Goal: Find specific page/section: Find specific page/section

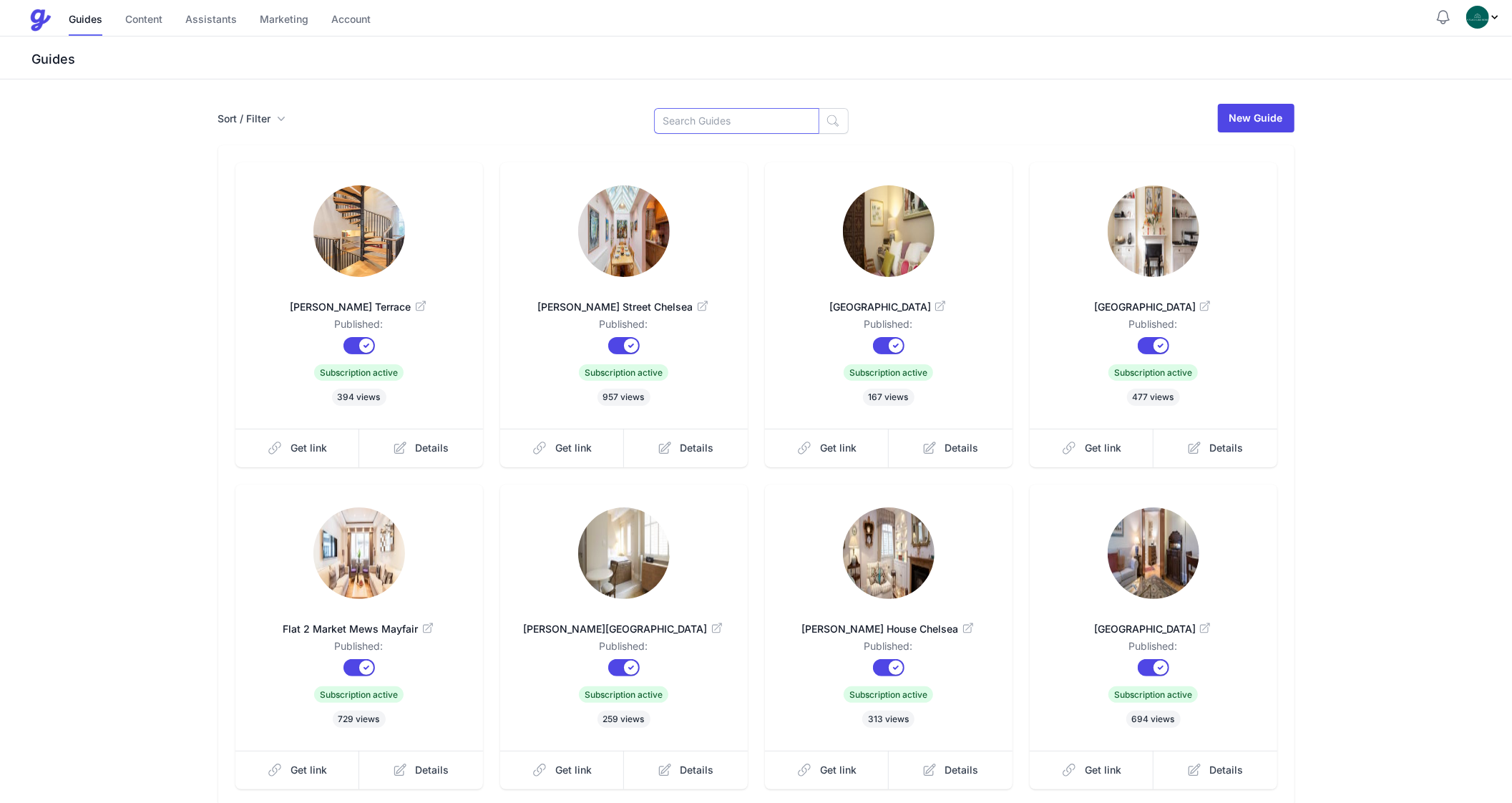
click at [742, 127] on input at bounding box center [737, 120] width 166 height 26
type input "J"
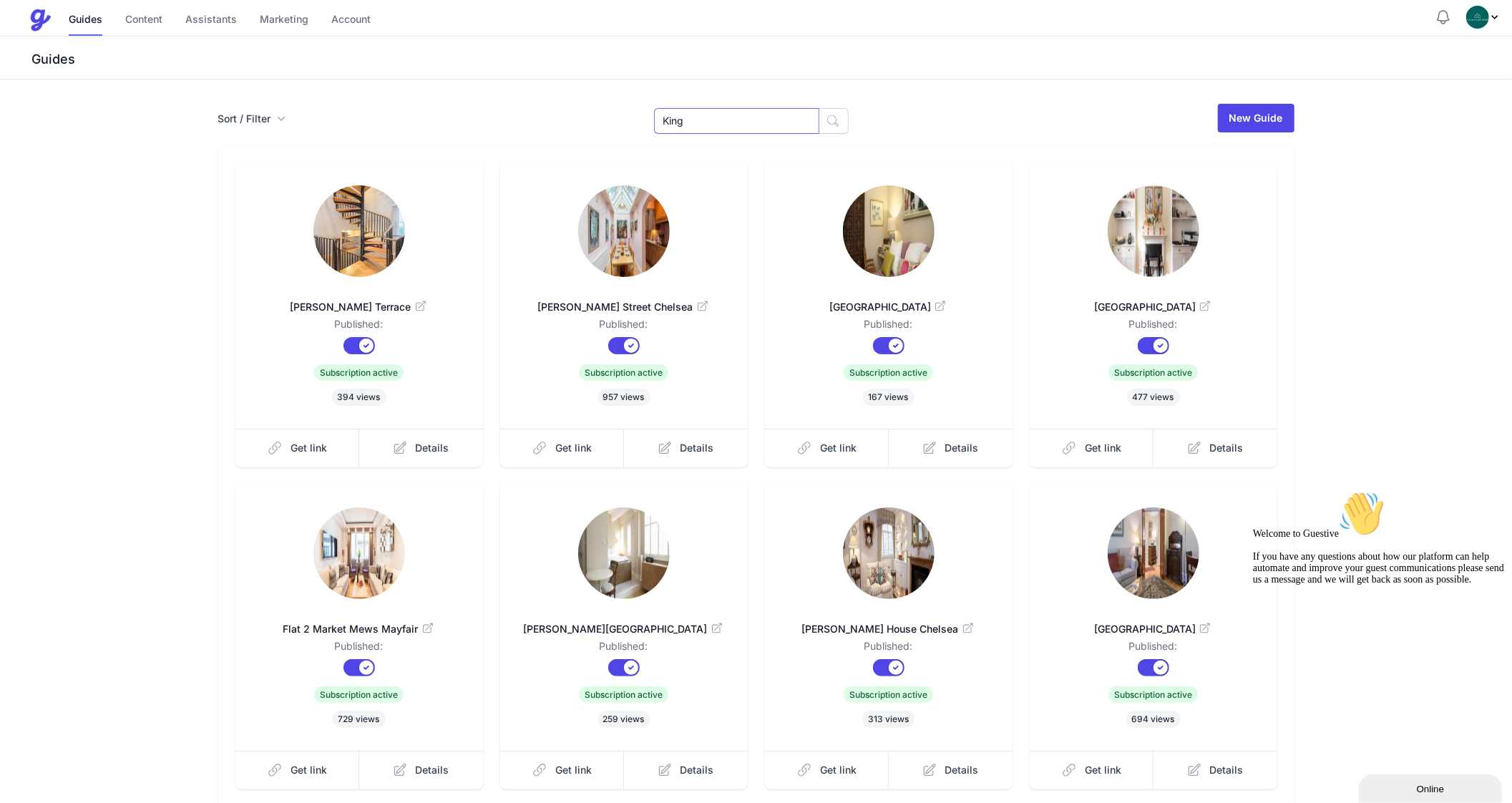
type input "King"
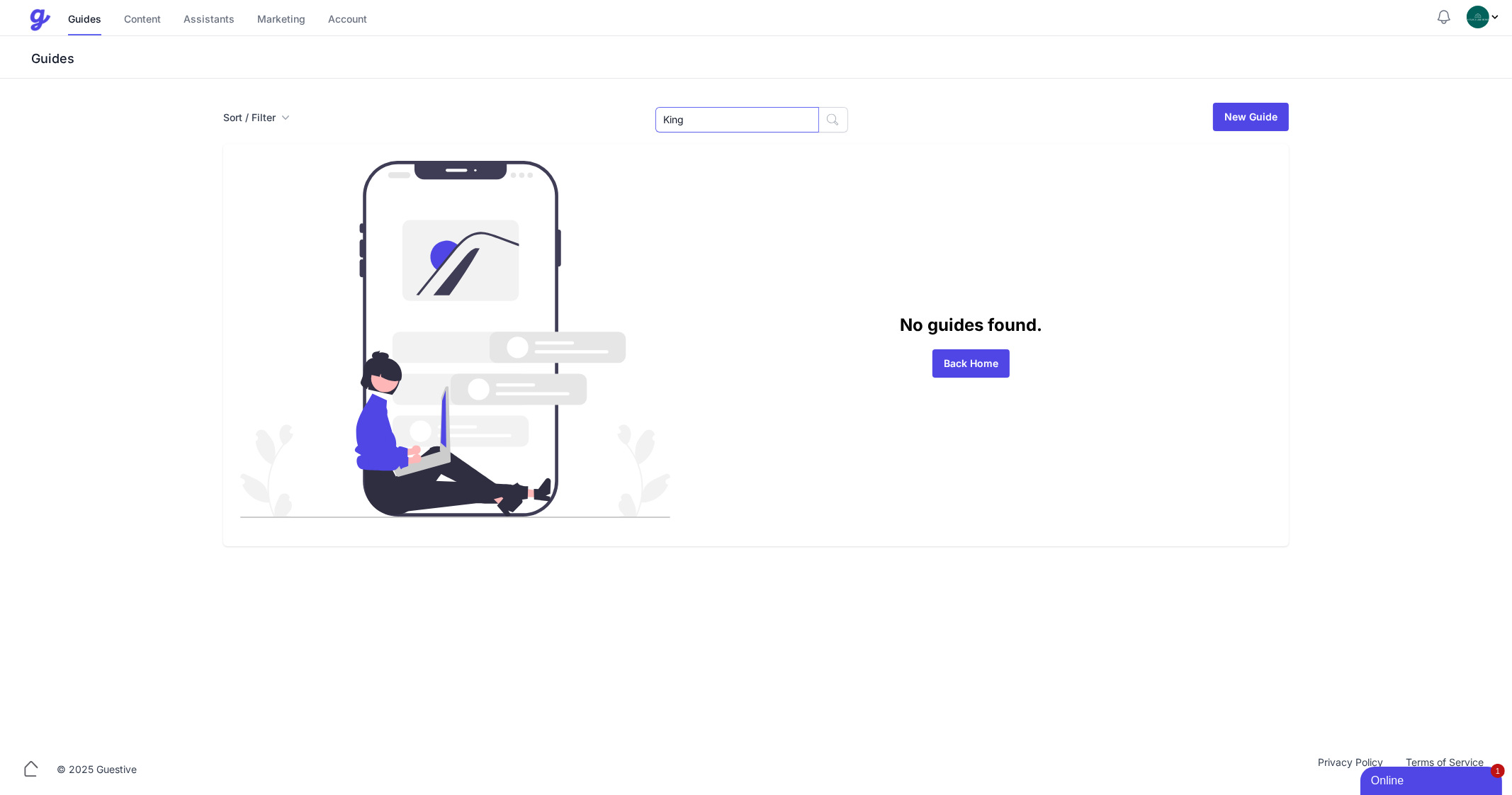
click at [731, 121] on input "King" at bounding box center [737, 119] width 164 height 26
type input "17"
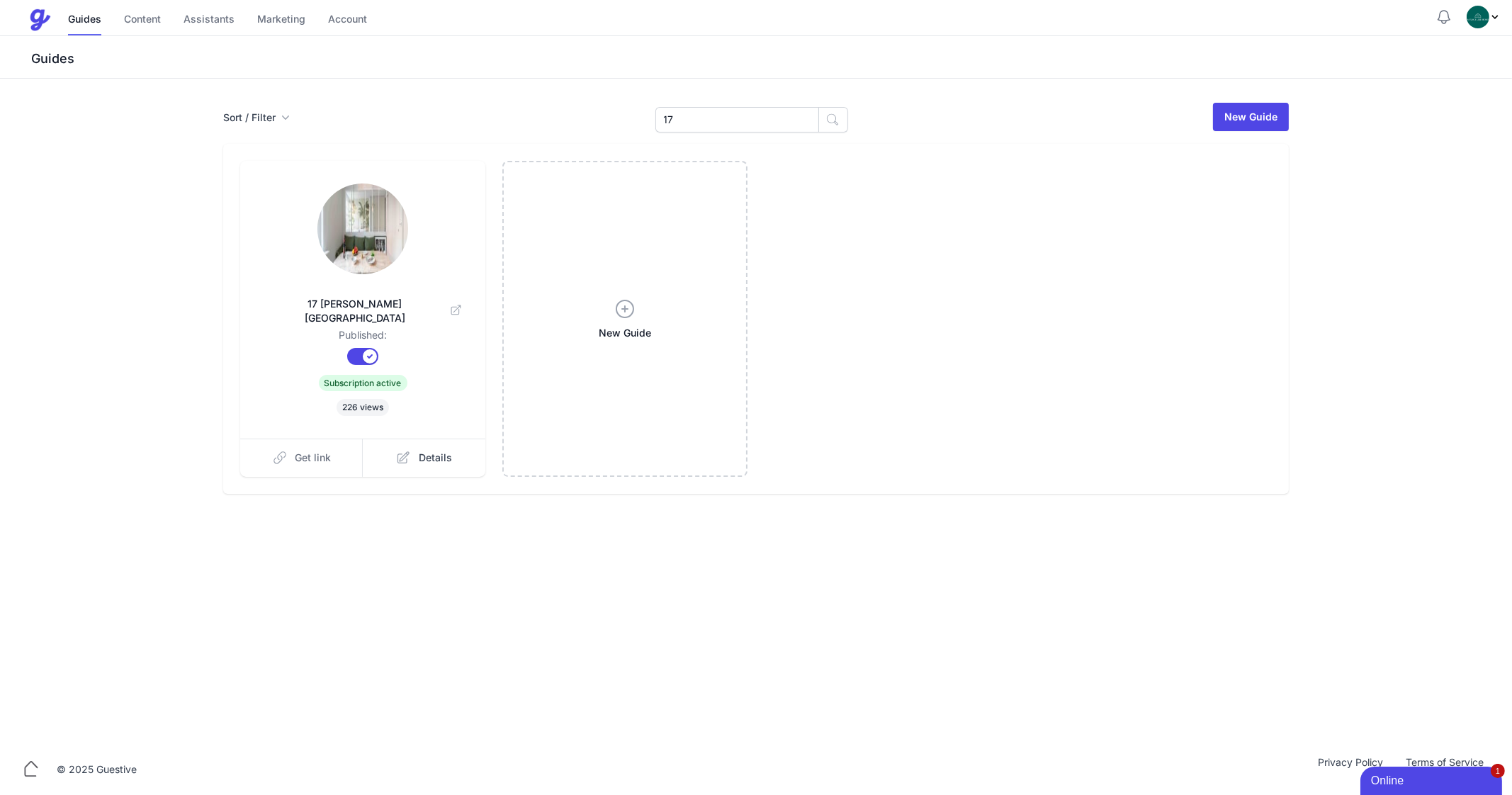
click at [292, 438] on link "Get link" at bounding box center [302, 457] width 123 height 38
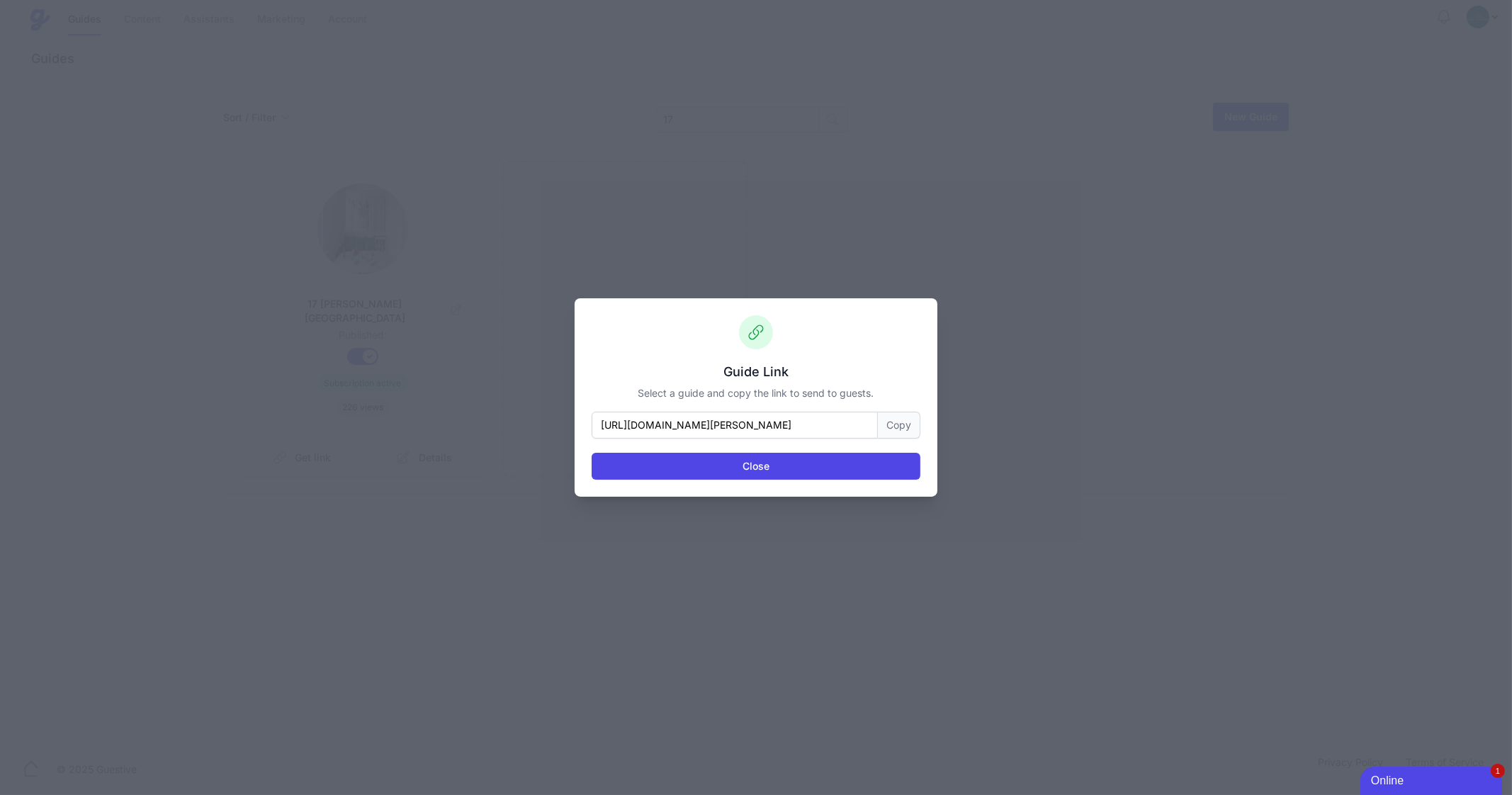
click at [897, 435] on button "Copy" at bounding box center [899, 425] width 43 height 27
